Goal: Task Accomplishment & Management: Use online tool/utility

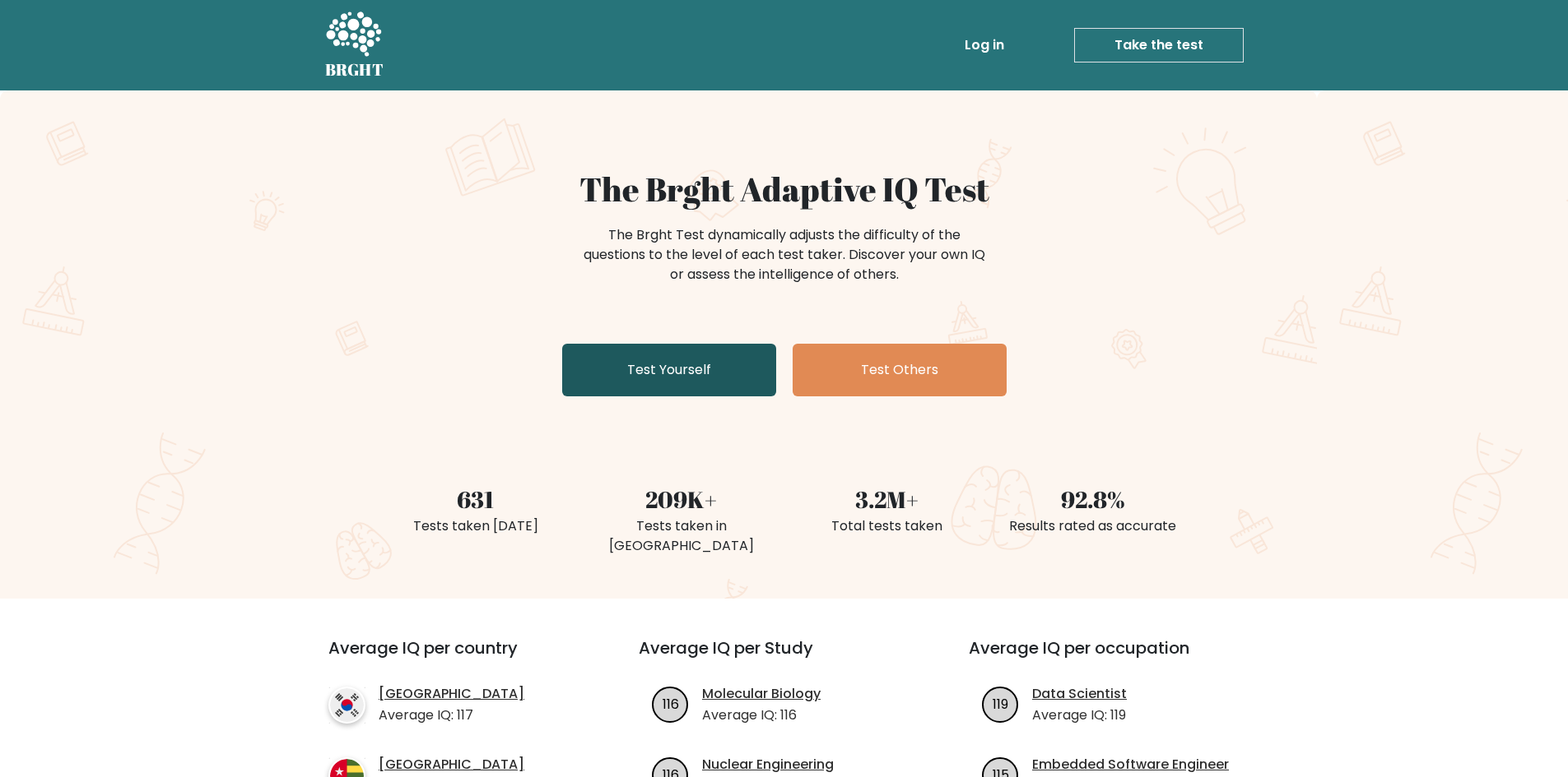
click at [613, 344] on link "Test Yourself" at bounding box center [669, 370] width 214 height 53
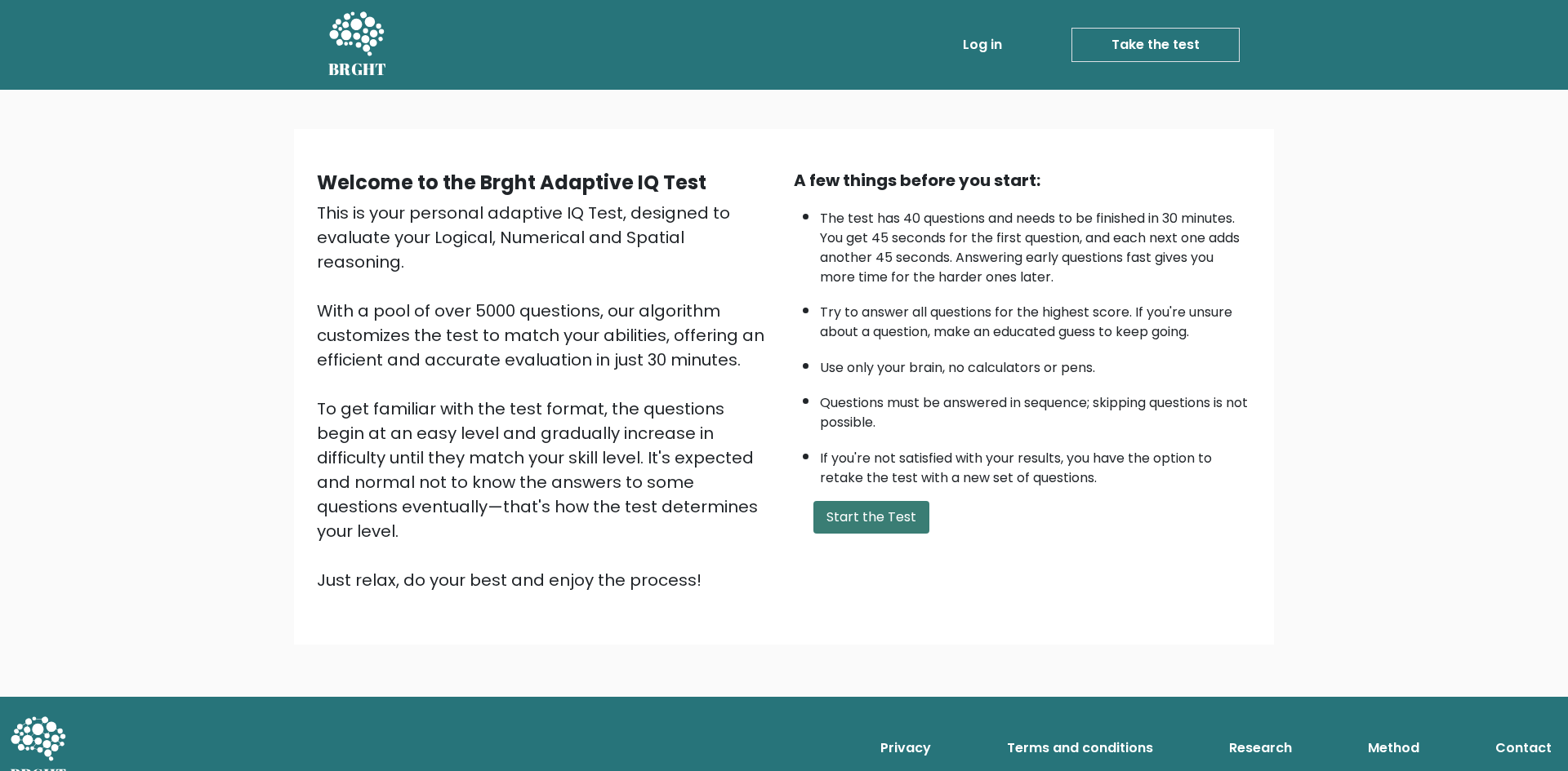
click at [875, 526] on button "Start the Test" at bounding box center [872, 518] width 116 height 33
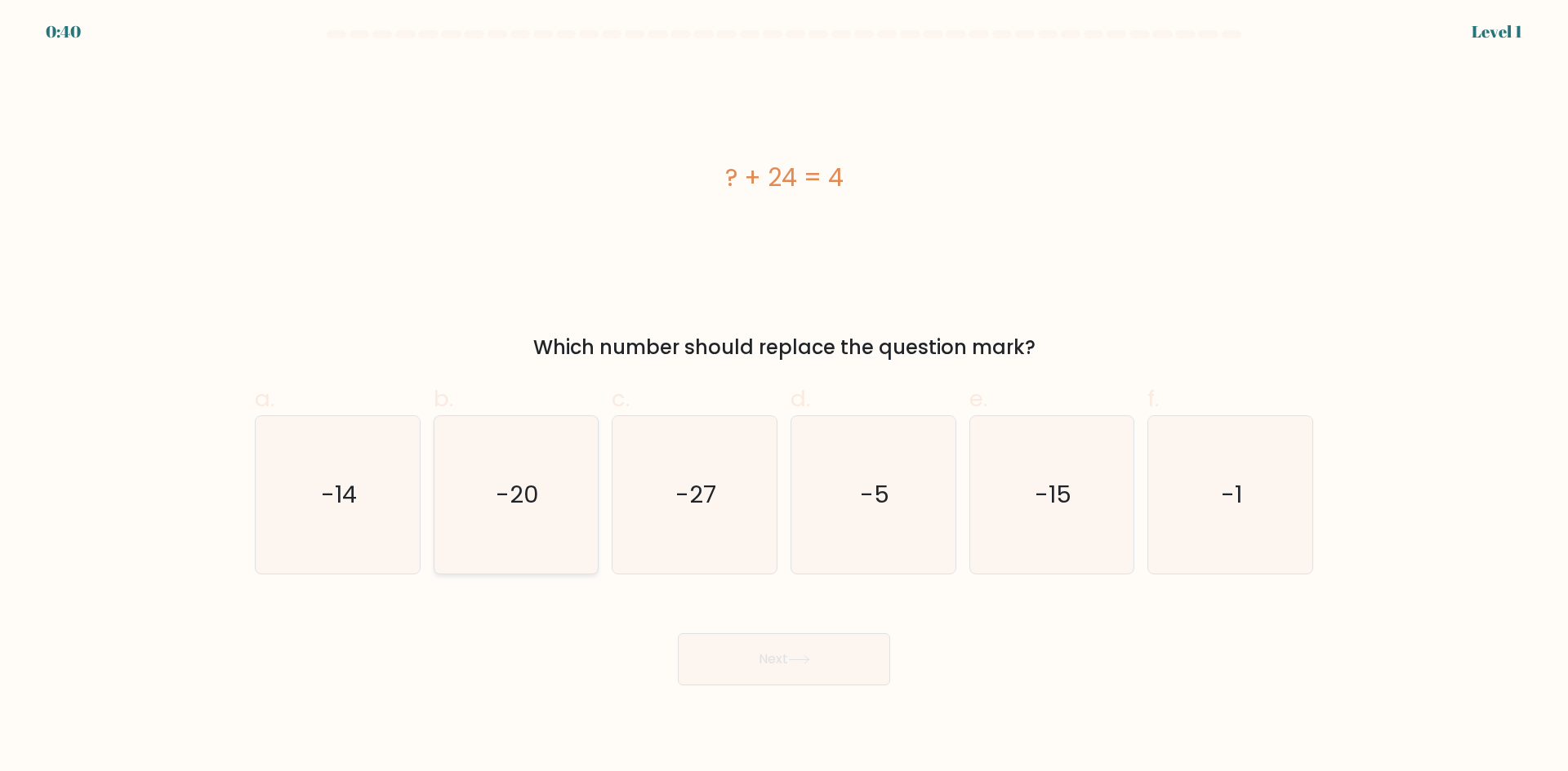
click at [556, 526] on icon "-20" at bounding box center [515, 495] width 158 height 158
click at [784, 397] on input "b. -20" at bounding box center [784, 392] width 1 height 11
radio input "true"
click at [749, 658] on button "Next" at bounding box center [784, 659] width 213 height 53
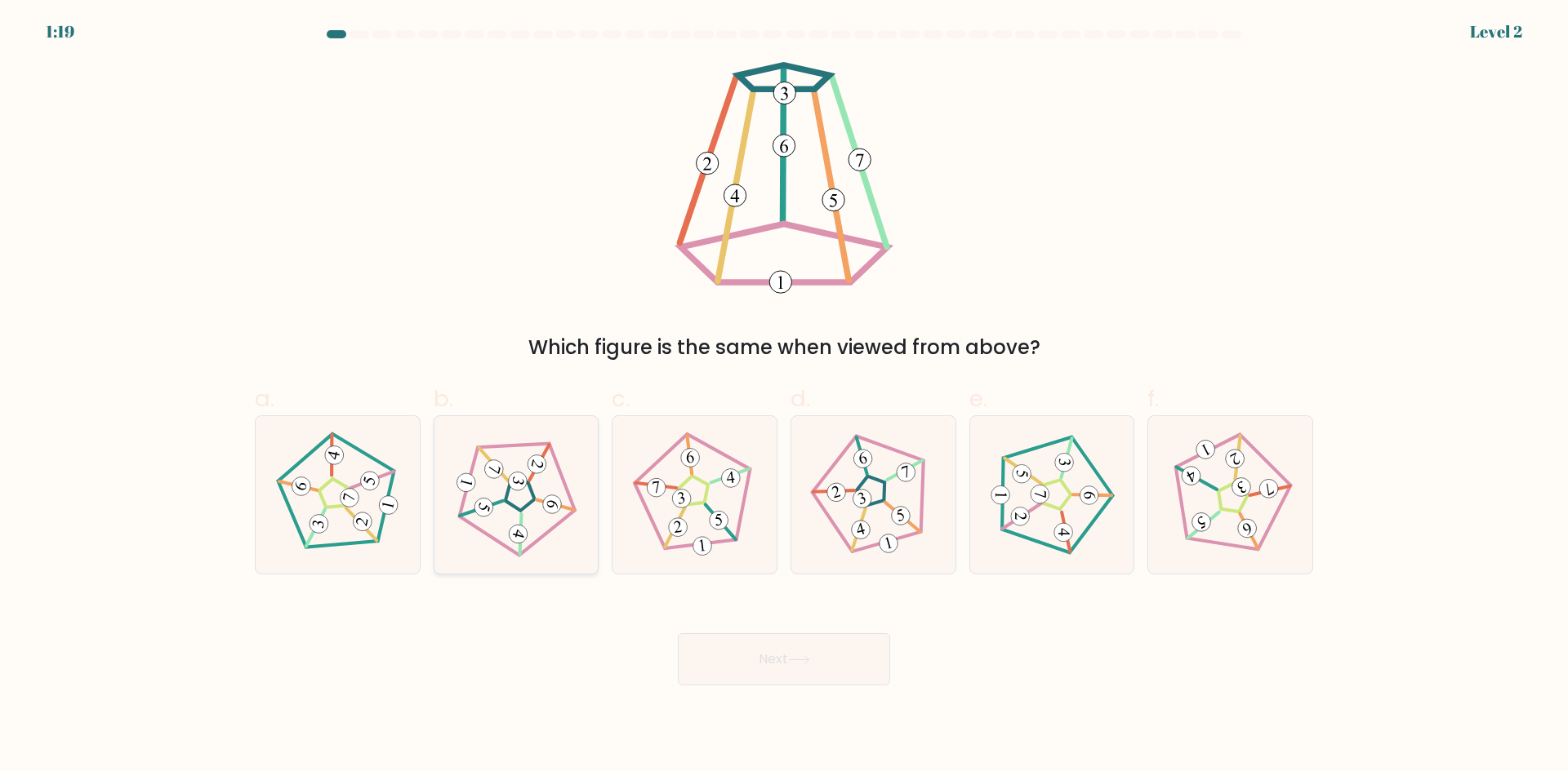
click at [464, 517] on icon at bounding box center [516, 494] width 126 height 126
click at [784, 397] on input "b." at bounding box center [784, 392] width 1 height 11
radio input "true"
click at [742, 653] on button "Next" at bounding box center [784, 659] width 213 height 53
